Goal: Find specific page/section: Find specific page/section

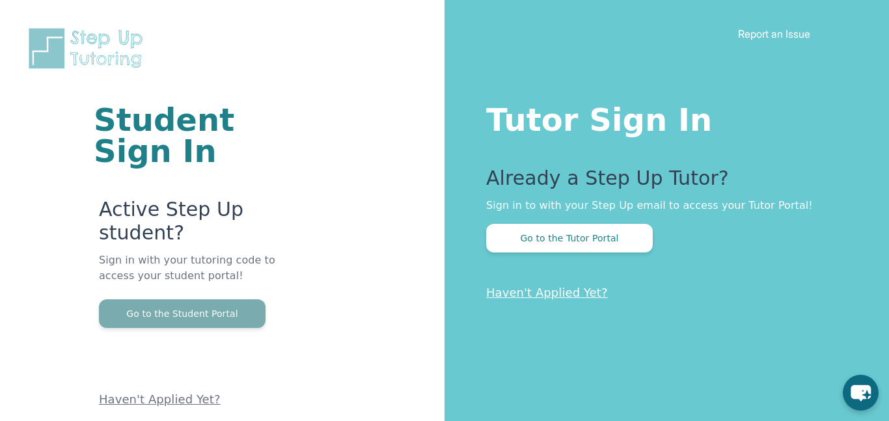
click at [135, 304] on button "Go to the Student Portal" at bounding box center [182, 314] width 167 height 29
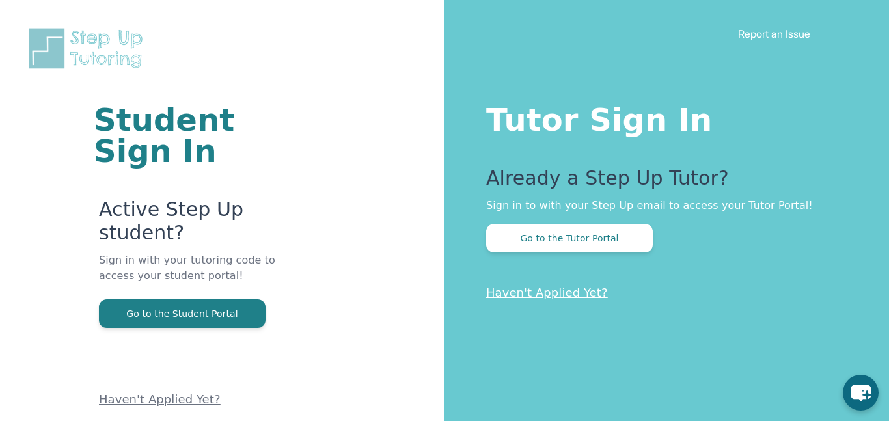
click at [122, 334] on p "Haven't Applied Yet?" at bounding box center [193, 368] width 189 height 81
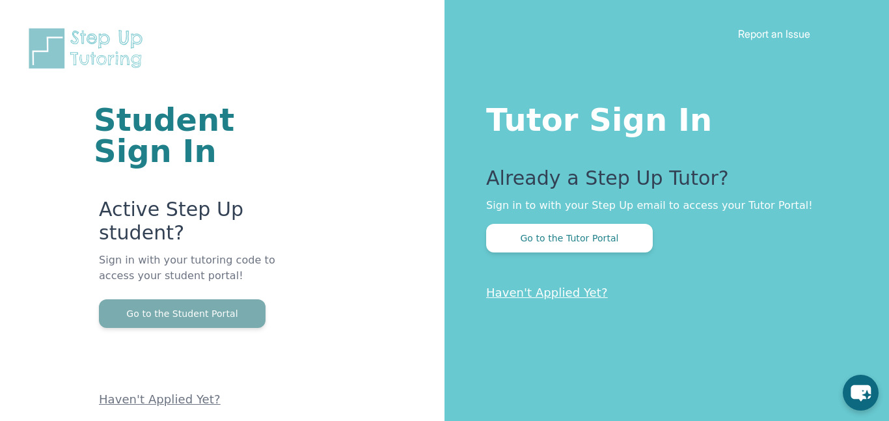
click at [158, 316] on button "Go to the Student Portal" at bounding box center [182, 314] width 167 height 29
click at [223, 307] on button "Go to the Student Portal" at bounding box center [182, 314] width 167 height 29
